Goal: Find specific page/section: Find specific page/section

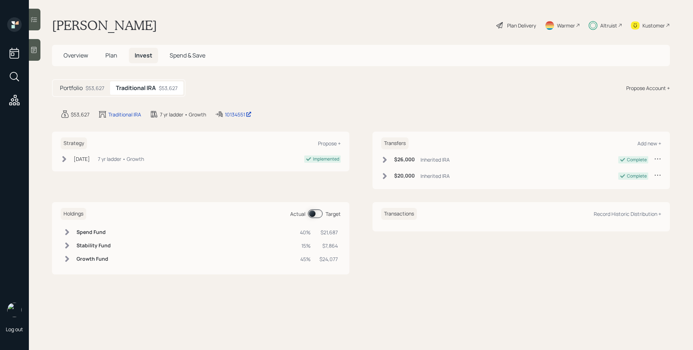
click at [315, 209] on span at bounding box center [315, 213] width 15 height 9
